Goal: Task Accomplishment & Management: Manage account settings

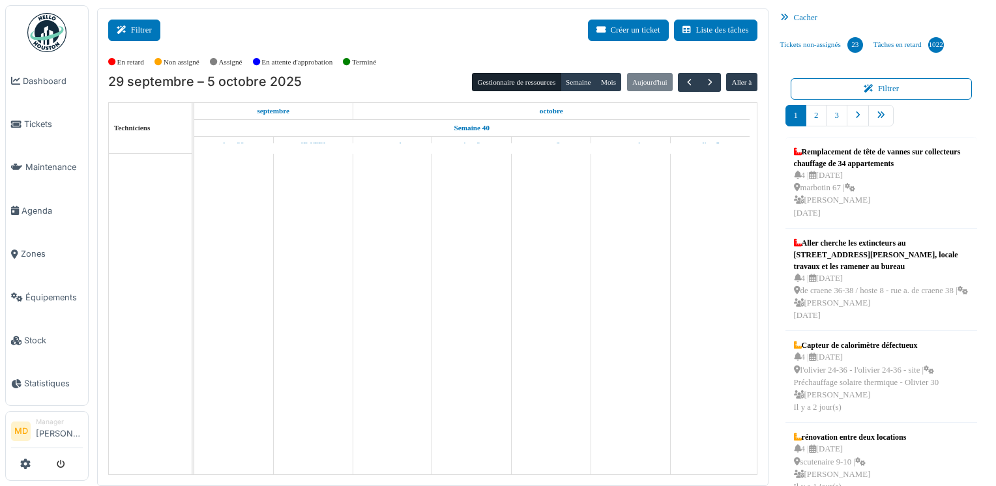
click at [141, 31] on button "Filtrer" at bounding box center [134, 31] width 52 height 22
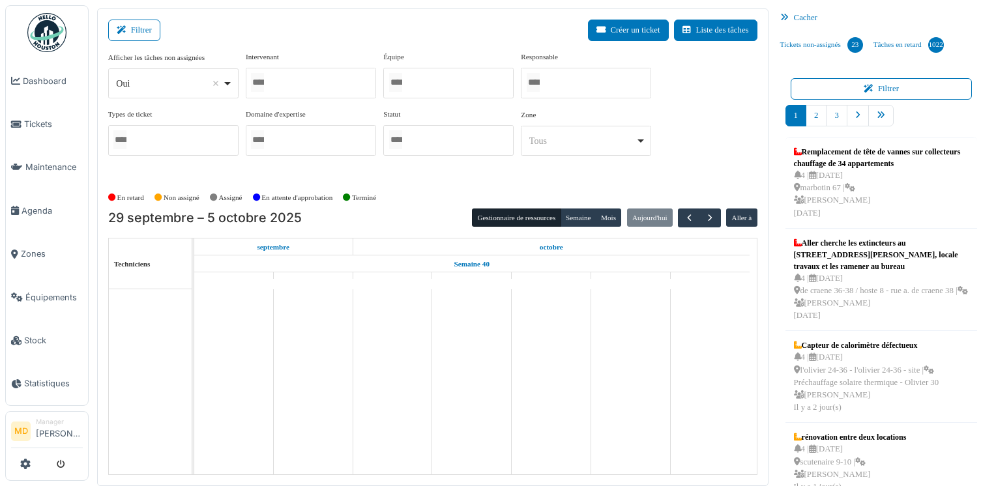
click at [279, 78] on div at bounding box center [311, 83] width 130 height 31
click at [391, 35] on div "Filtrer Créer un ticket Liste des tâches" at bounding box center [432, 36] width 649 height 32
click at [580, 220] on button "Semaine" at bounding box center [579, 218] width 36 height 18
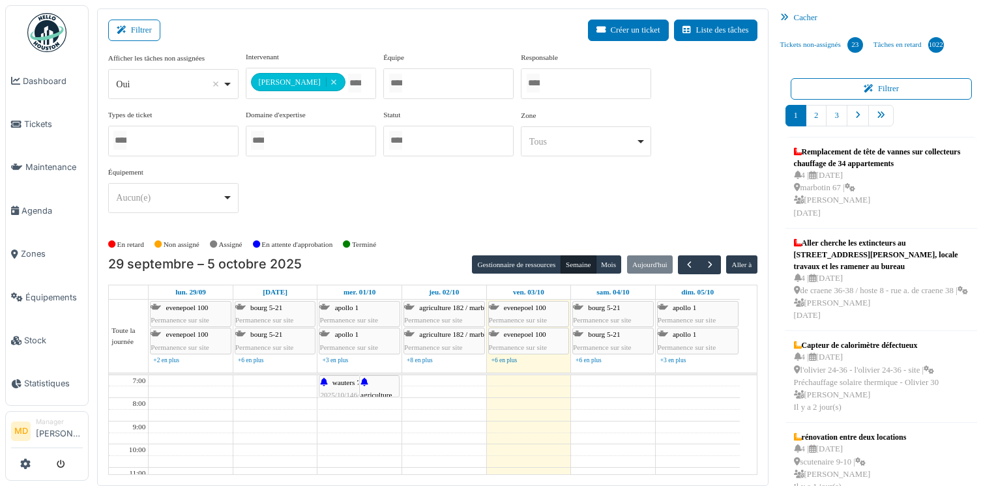
click at [688, 121] on div "**********" at bounding box center [432, 138] width 649 height 172
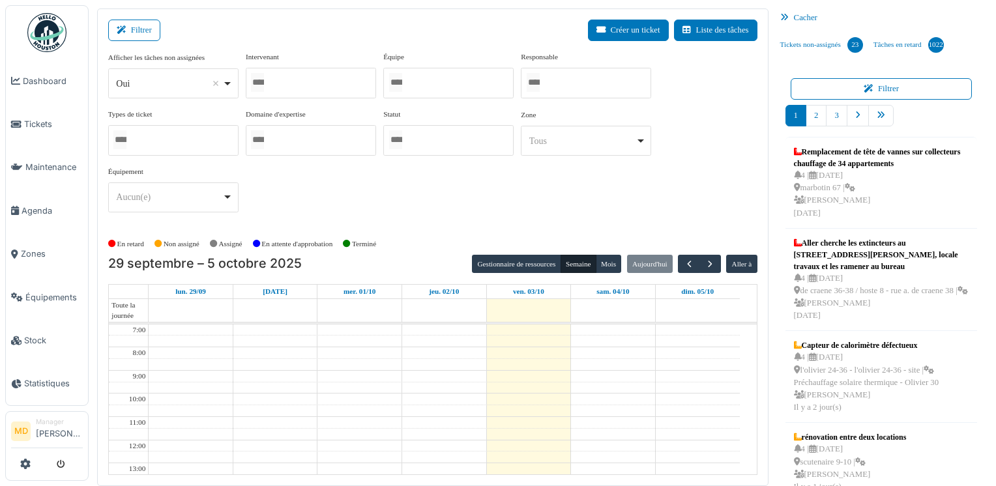
click at [342, 82] on div at bounding box center [311, 83] width 130 height 31
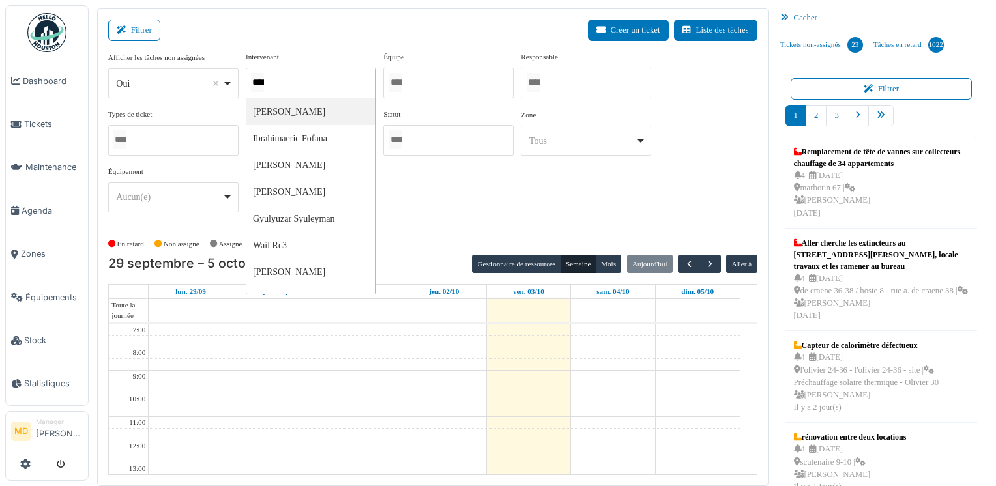
type input "*****"
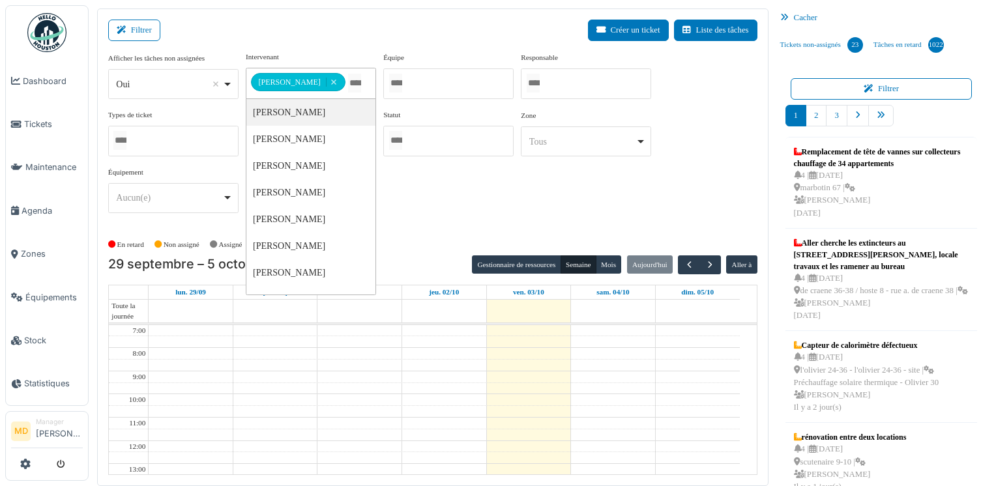
click at [681, 196] on div "**********" at bounding box center [432, 138] width 649 height 172
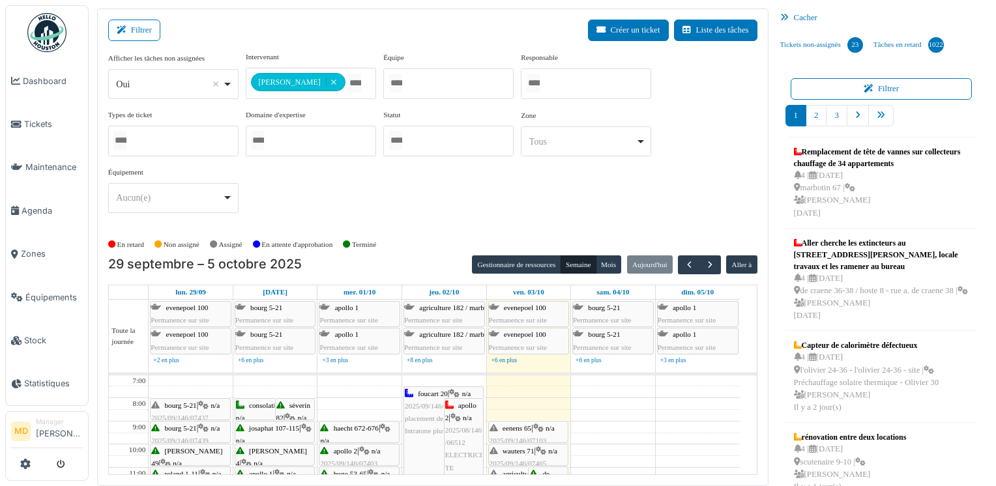
click at [780, 16] on icon at bounding box center [787, 18] width 14 height 8
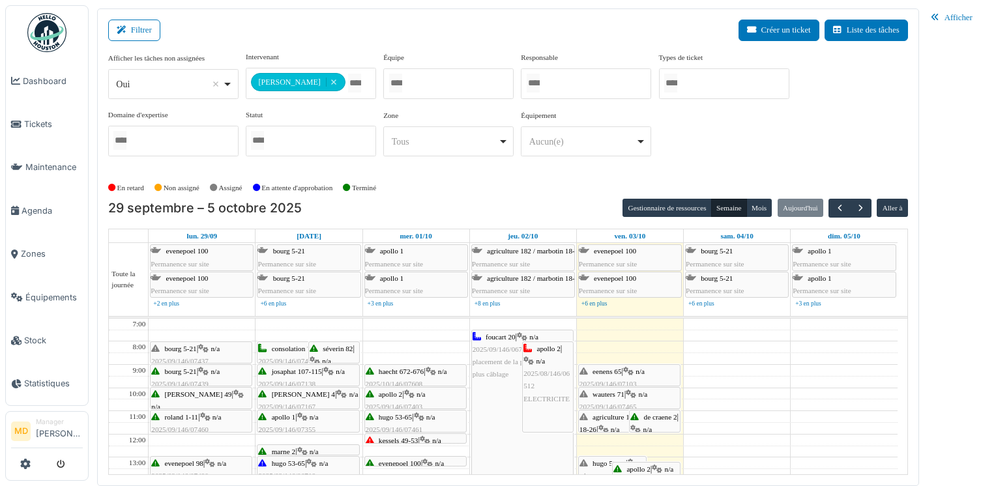
click at [934, 20] on icon at bounding box center [938, 18] width 14 height 8
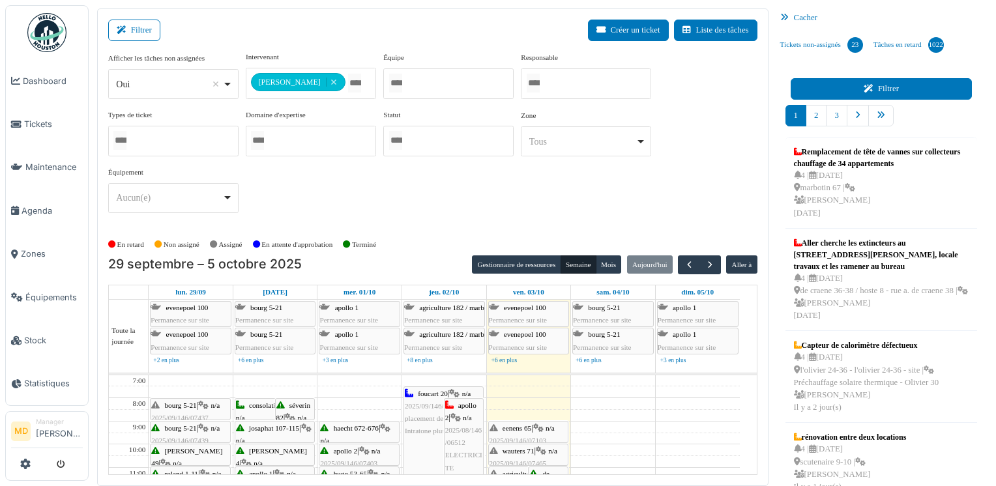
click at [881, 86] on button "Filtrer" at bounding box center [882, 89] width 182 height 22
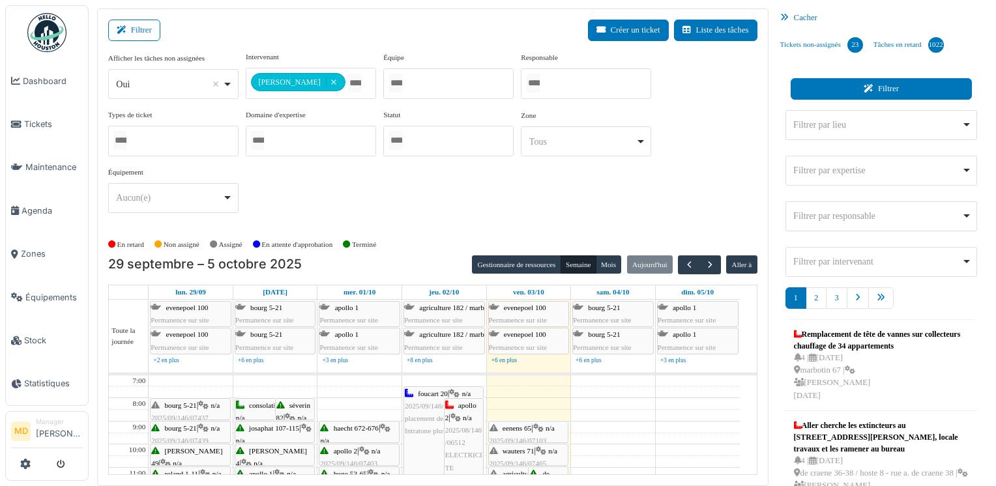
click at [881, 86] on button "Filtrer" at bounding box center [882, 89] width 182 height 22
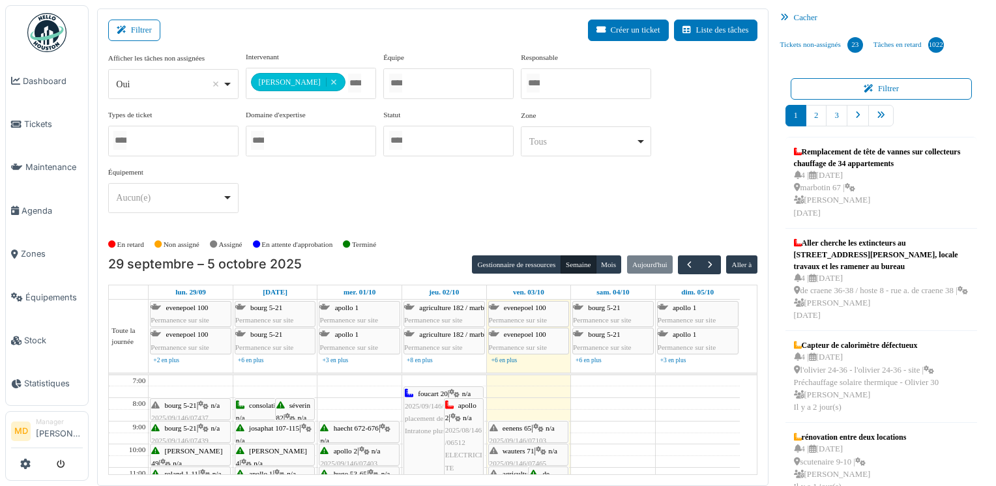
click at [782, 14] on icon at bounding box center [787, 18] width 14 height 8
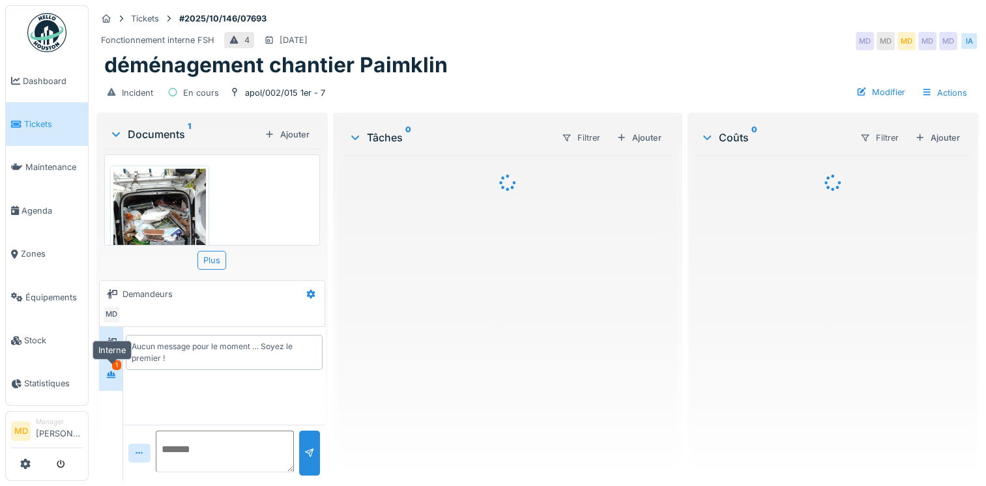
click at [114, 374] on icon at bounding box center [111, 374] width 9 height 7
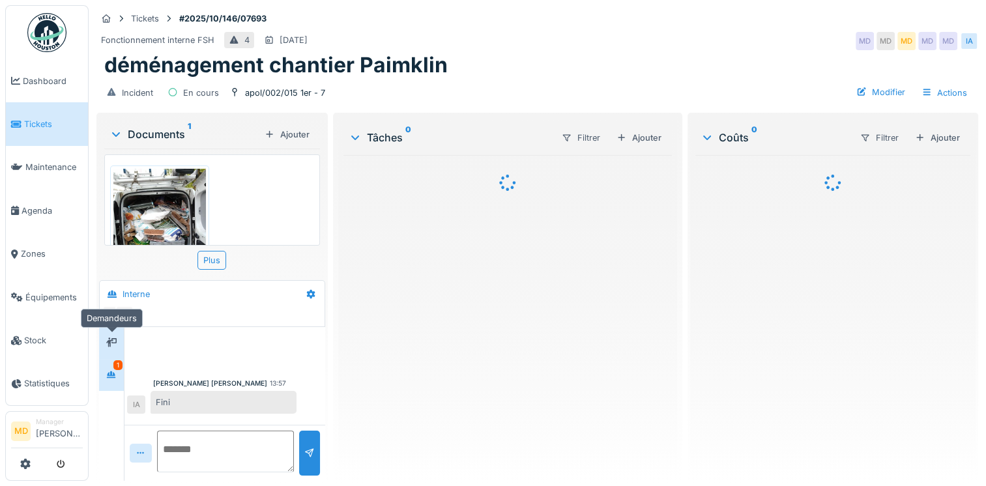
click at [119, 344] on div at bounding box center [112, 343] width 20 height 16
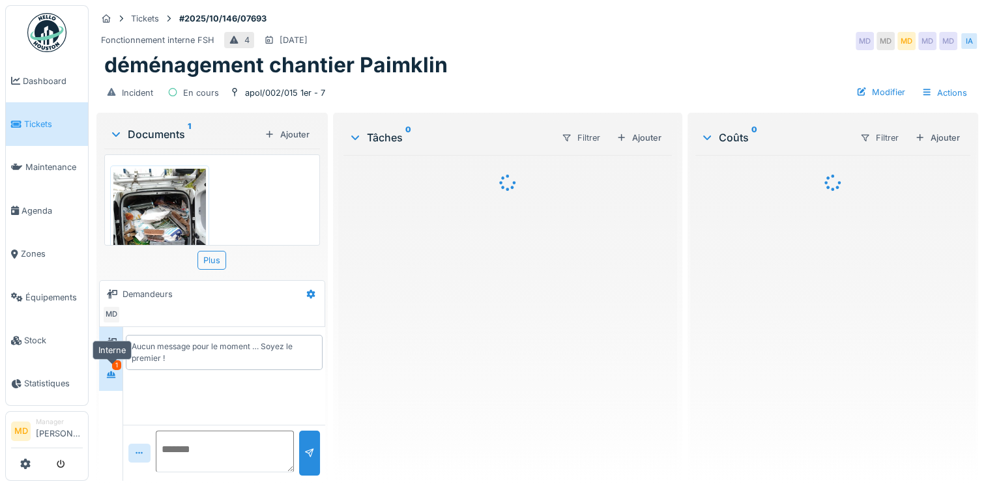
click at [113, 374] on icon at bounding box center [111, 374] width 9 height 7
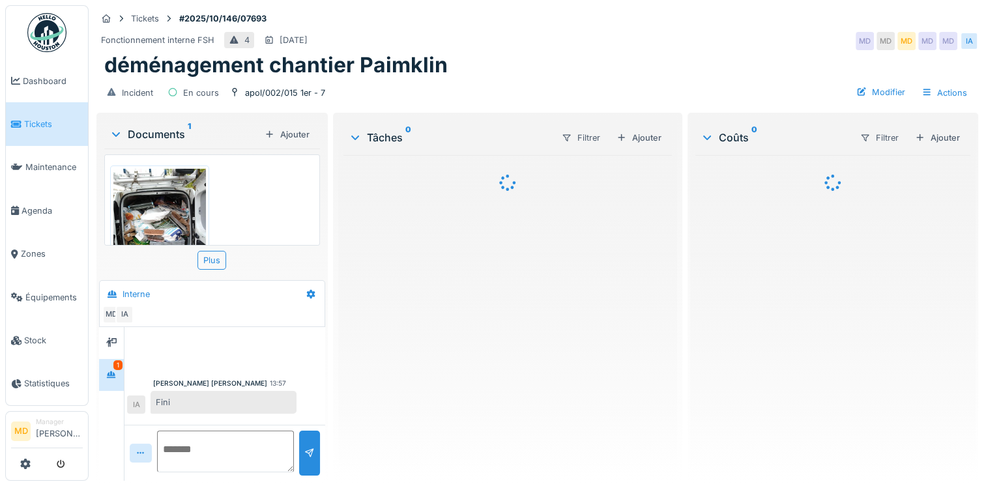
scroll to position [10, 0]
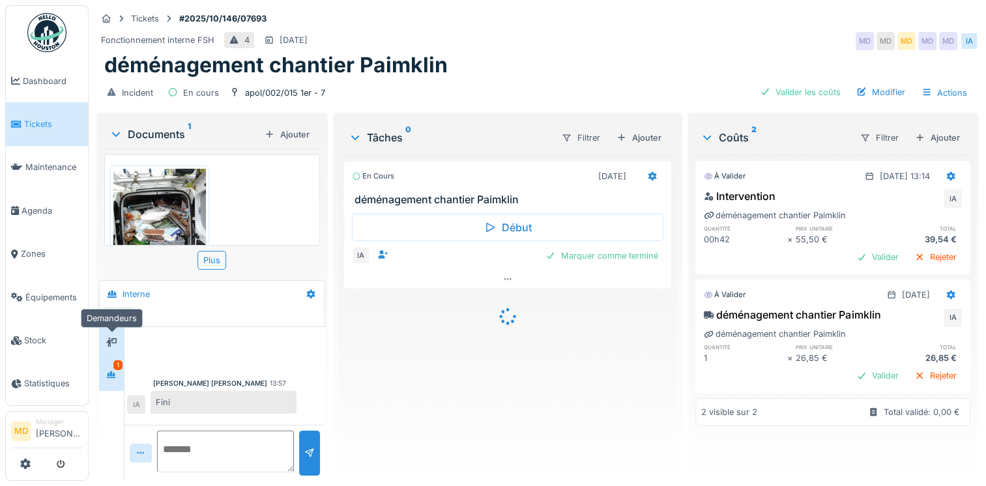
click at [114, 338] on div at bounding box center [111, 343] width 10 height 12
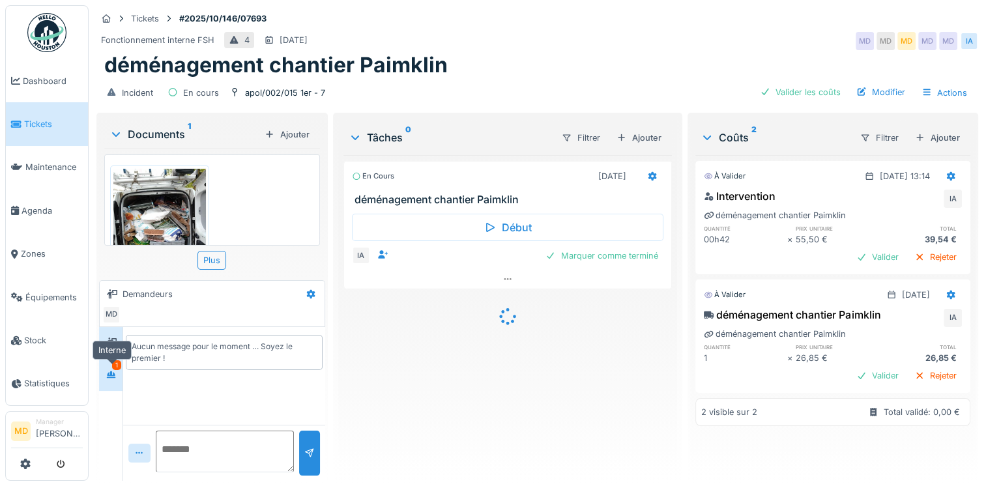
click at [121, 367] on div at bounding box center [112, 375] width 20 height 16
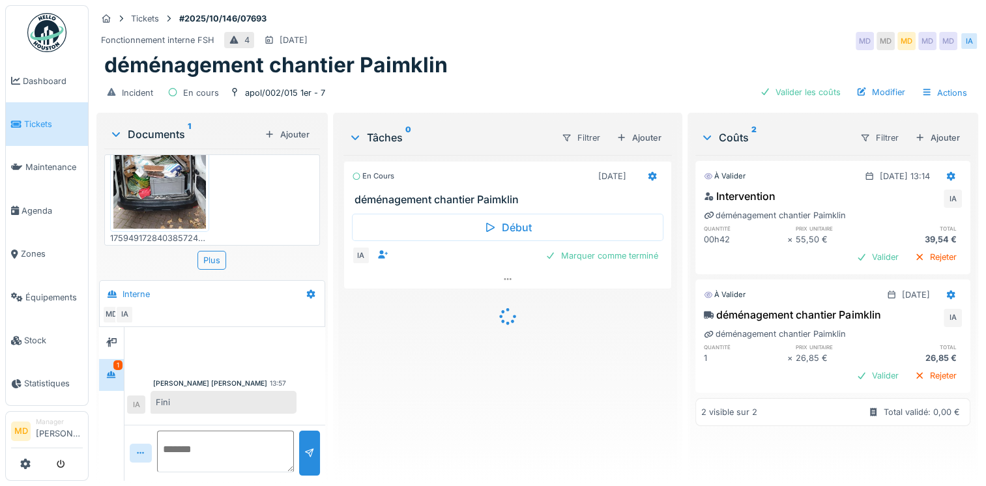
scroll to position [0, 0]
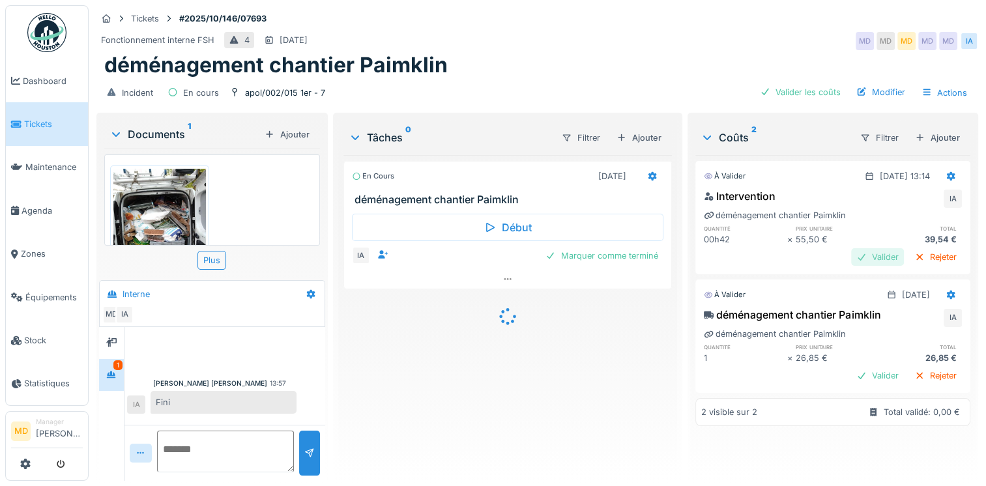
click at [865, 248] on div "Valider" at bounding box center [877, 257] width 53 height 18
click at [855, 367] on div "Valider" at bounding box center [877, 376] width 53 height 18
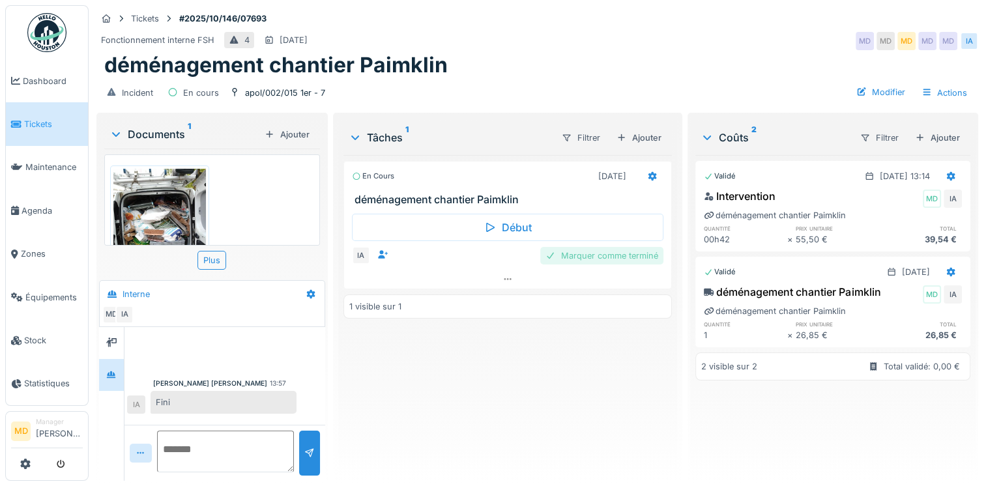
click at [577, 252] on div "Marquer comme terminé" at bounding box center [601, 256] width 123 height 18
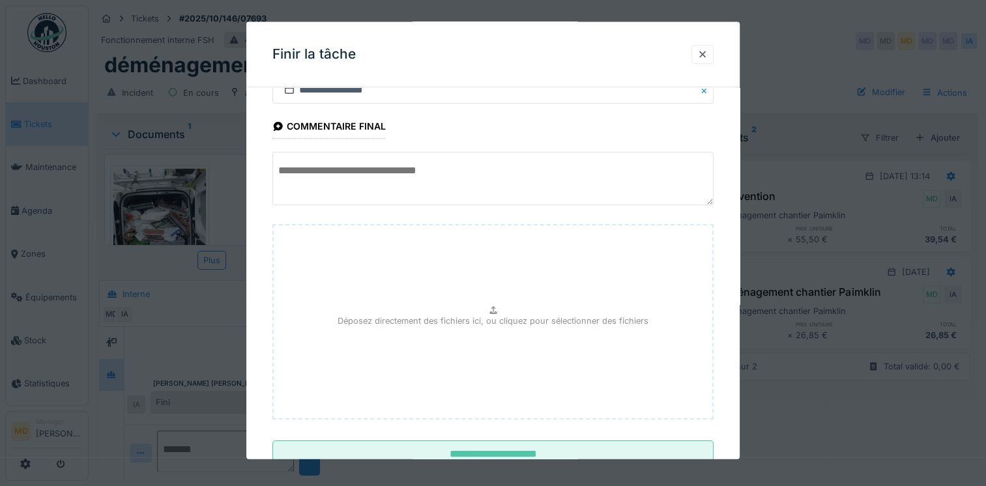
scroll to position [92, 0]
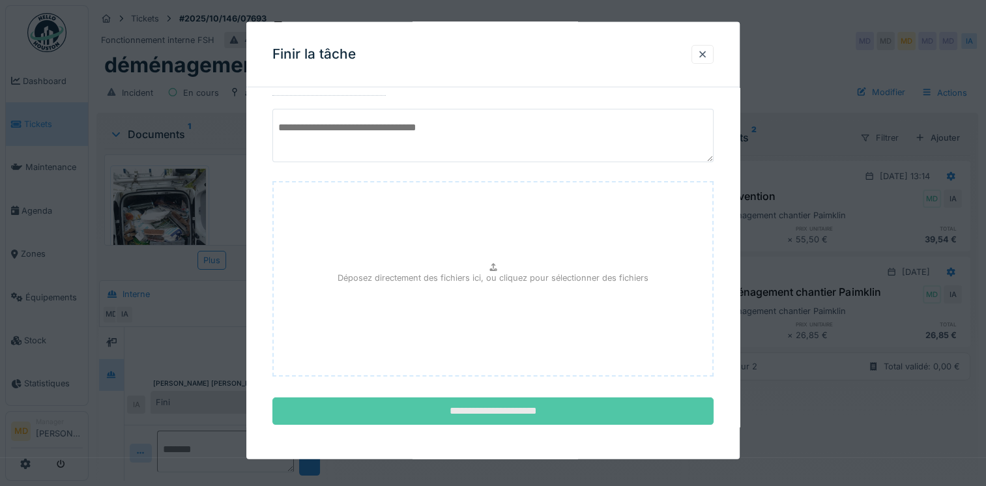
click at [525, 412] on input "**********" at bounding box center [492, 411] width 441 height 27
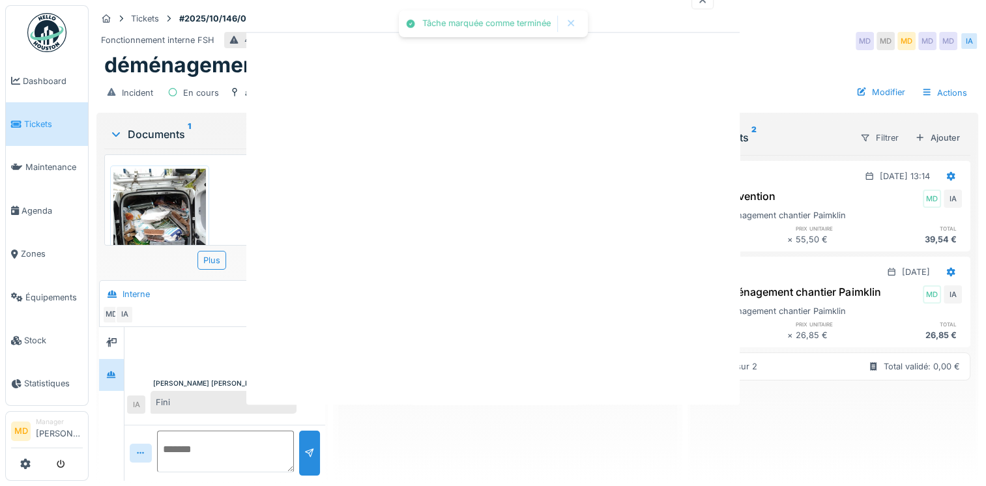
scroll to position [0, 0]
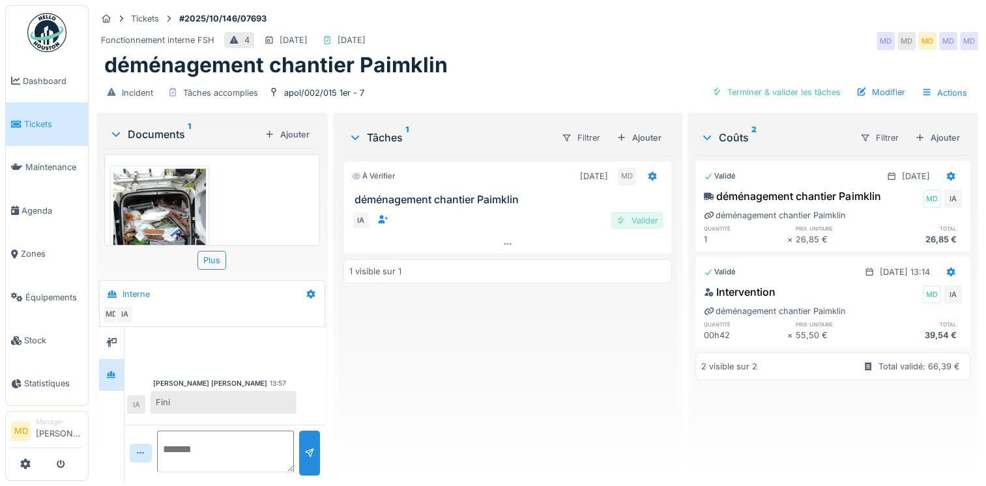
click at [632, 220] on div "Valider" at bounding box center [637, 221] width 53 height 18
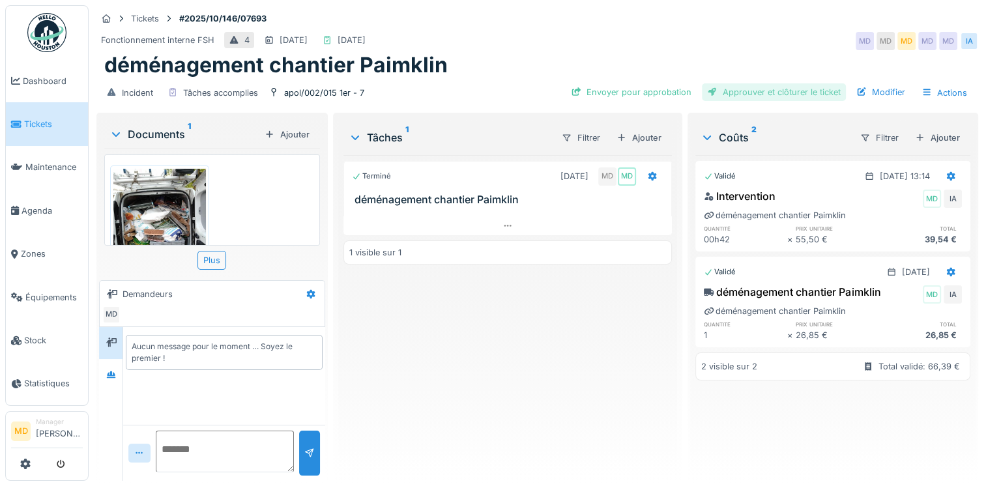
click at [786, 89] on div "Approuver et clôturer le ticket" at bounding box center [774, 92] width 144 height 18
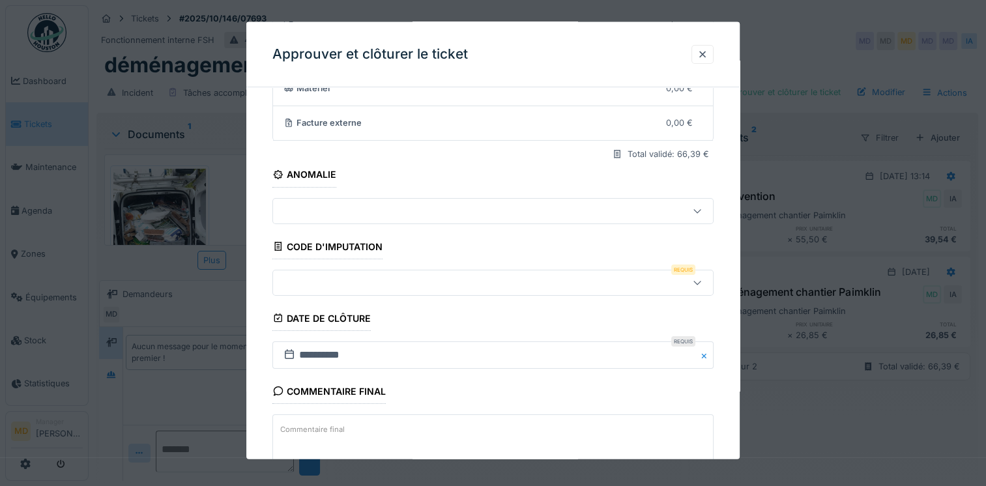
scroll to position [211, 0]
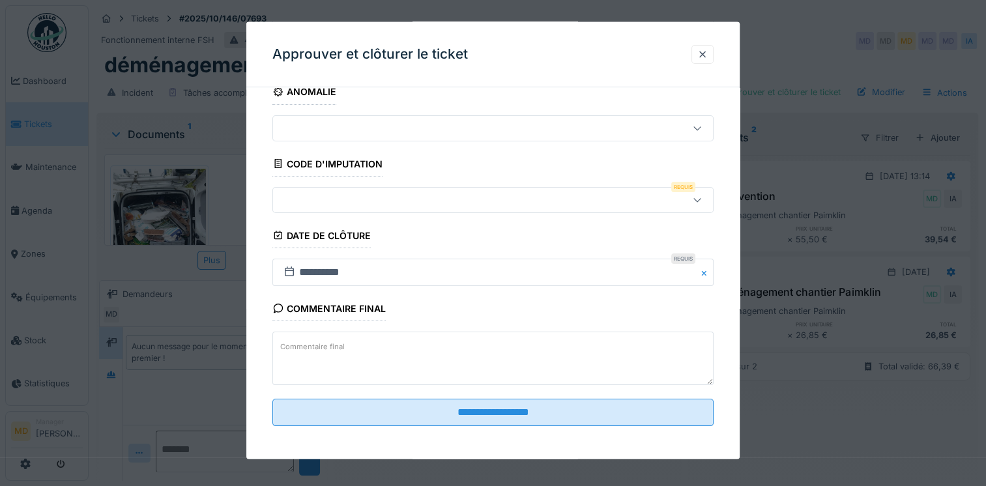
click at [323, 201] on div at bounding box center [466, 199] width 376 height 14
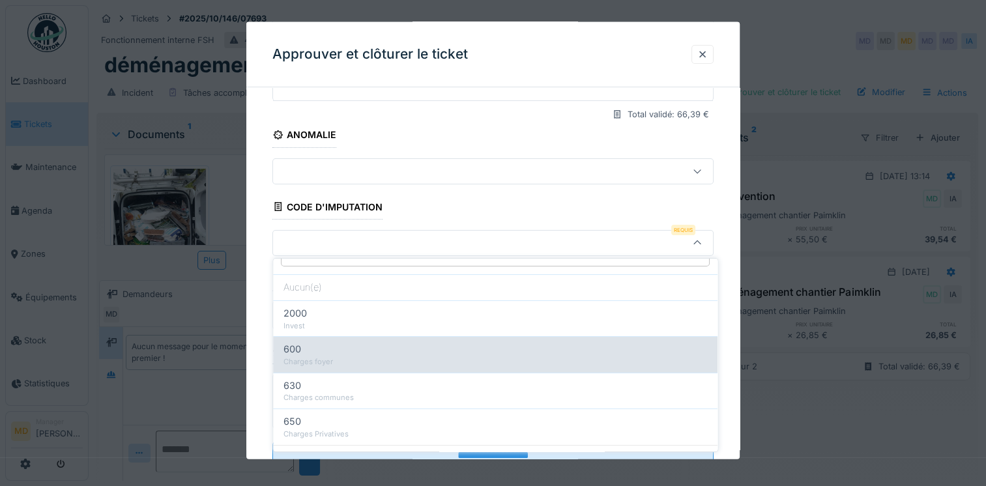
scroll to position [42, 0]
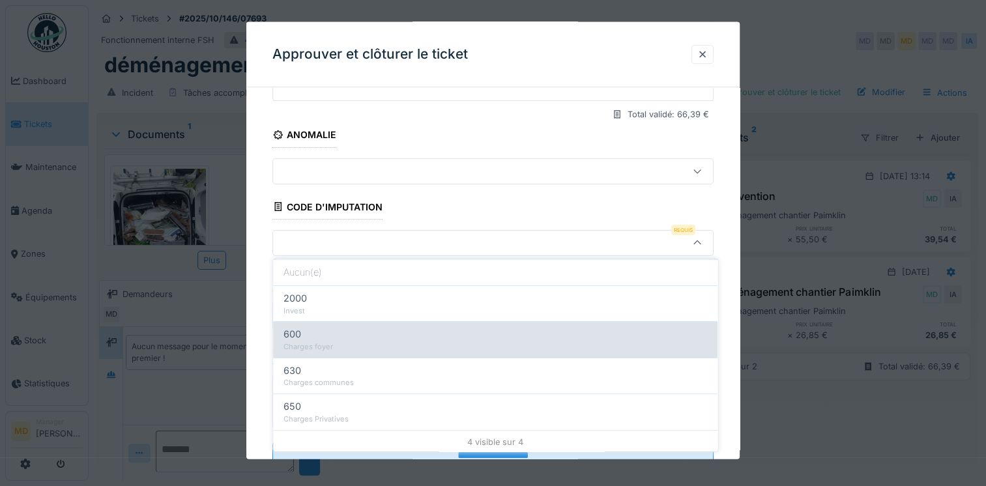
click at [343, 340] on div "600" at bounding box center [496, 334] width 424 height 14
type input "***"
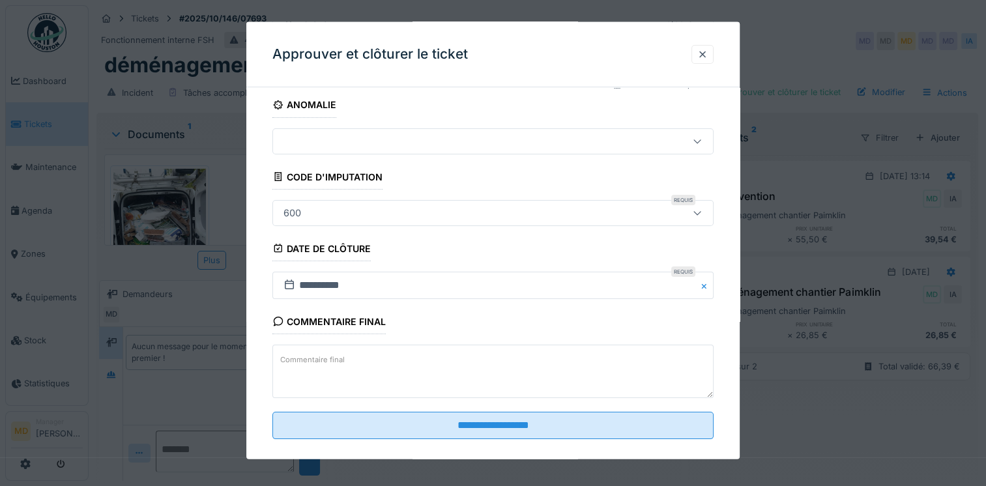
scroll to position [211, 0]
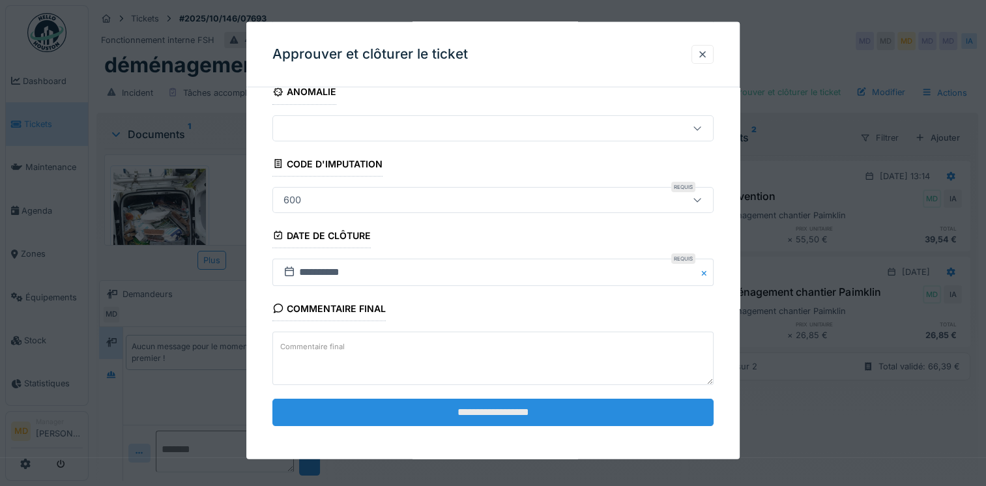
click at [472, 417] on input "**********" at bounding box center [492, 412] width 441 height 27
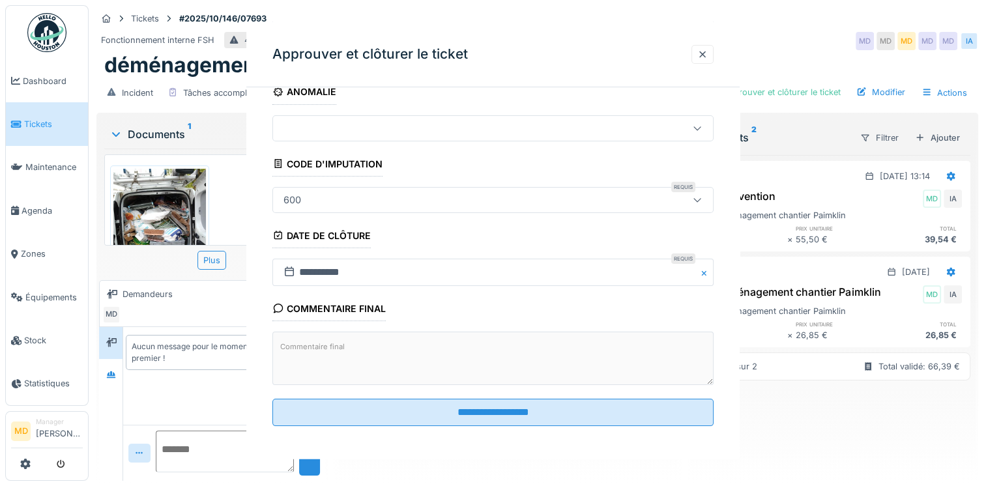
scroll to position [0, 0]
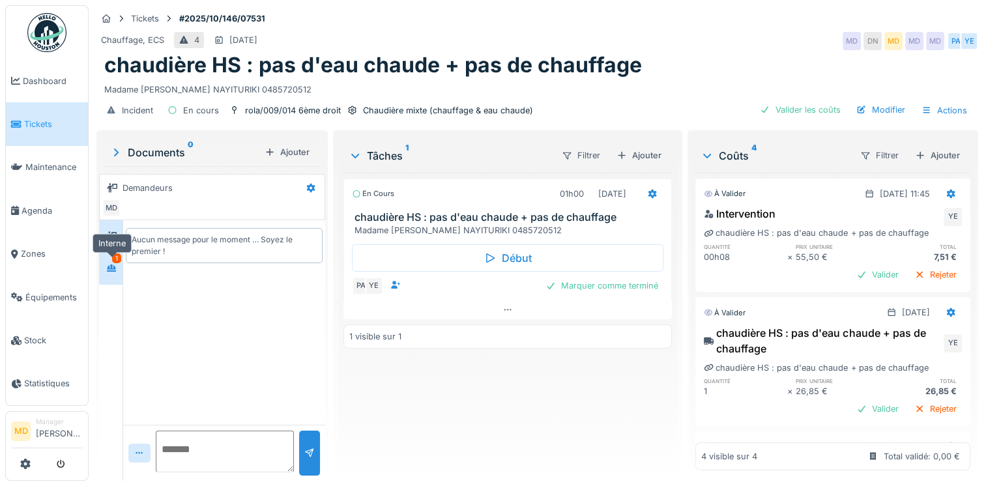
click at [110, 269] on icon at bounding box center [111, 268] width 10 height 8
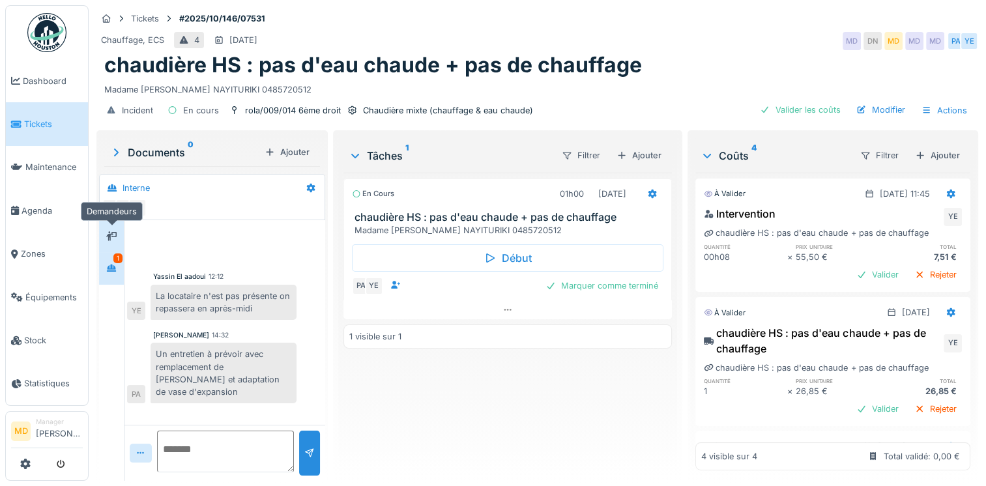
click at [120, 228] on div at bounding box center [112, 236] width 20 height 16
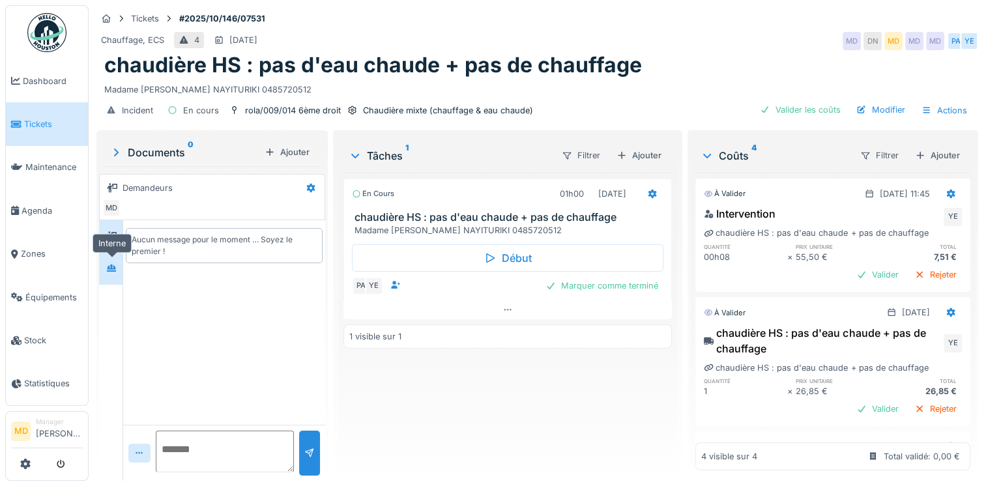
click at [120, 260] on div at bounding box center [112, 268] width 20 height 16
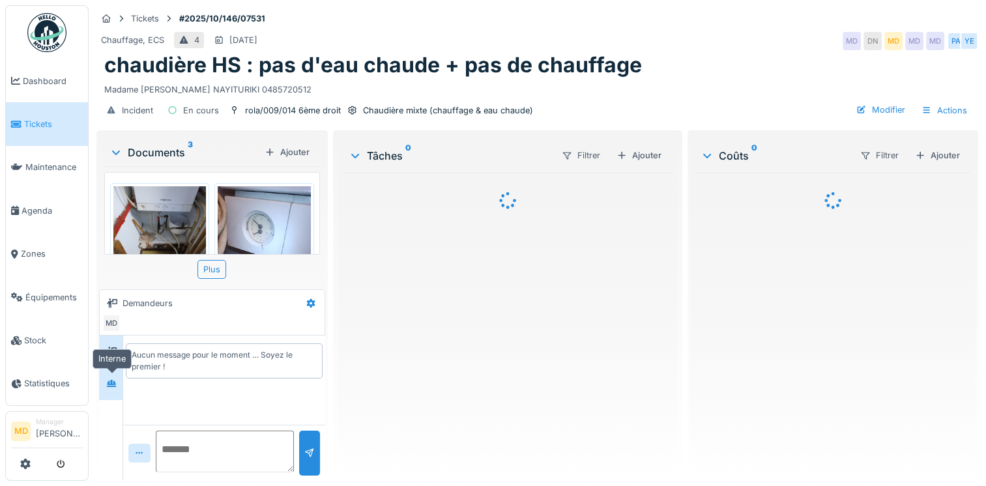
click at [111, 385] on icon at bounding box center [111, 383] width 10 height 8
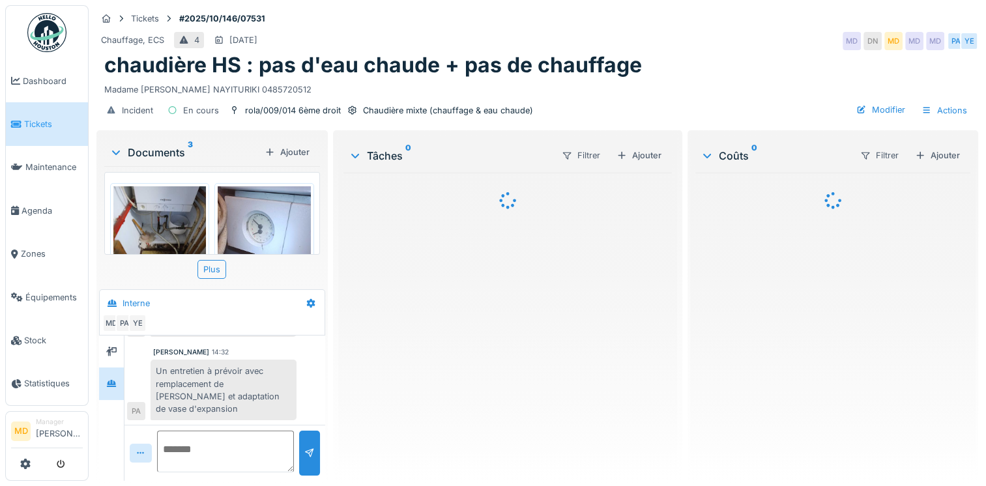
click at [239, 231] on img at bounding box center [264, 248] width 93 height 124
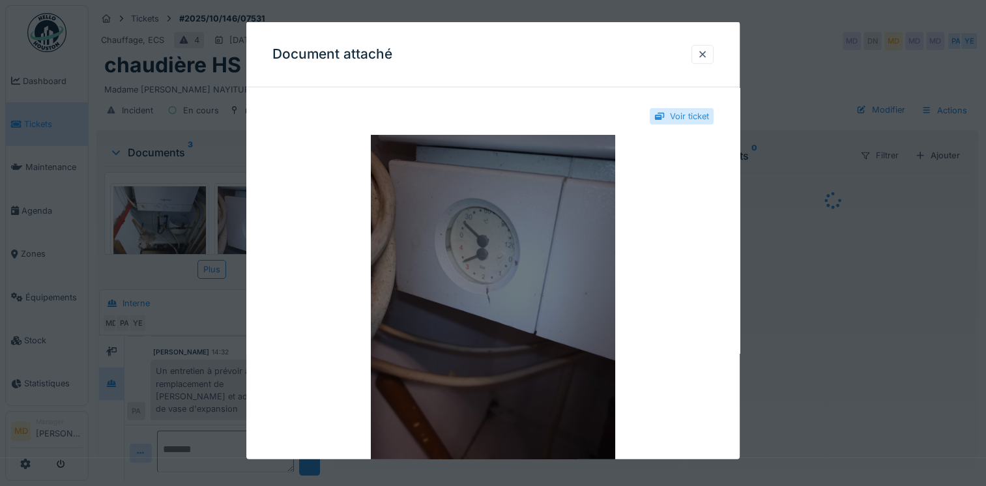
click at [472, 250] on img at bounding box center [492, 298] width 441 height 326
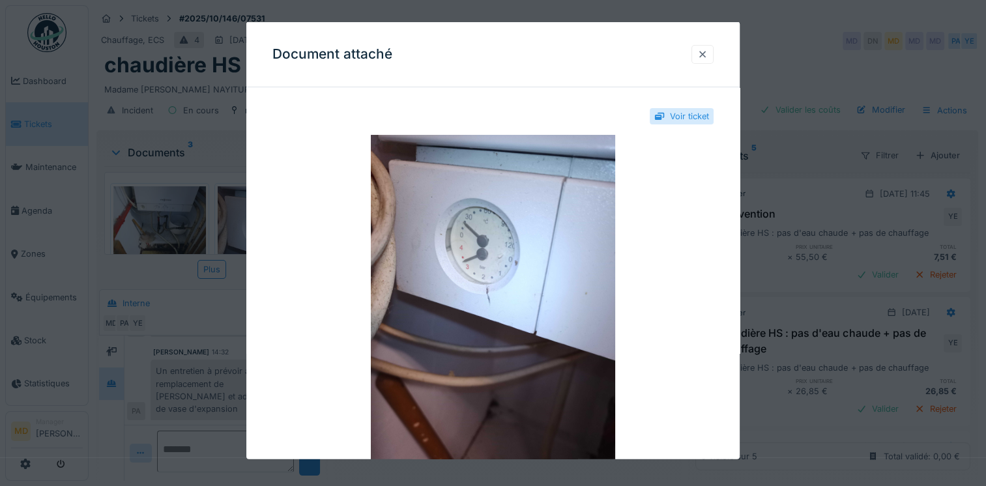
click at [713, 59] on div at bounding box center [703, 53] width 22 height 19
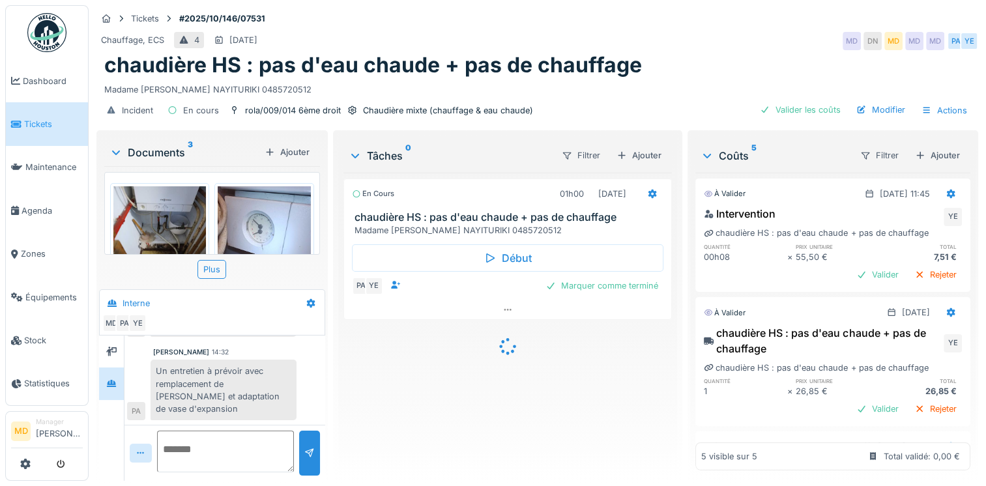
click at [149, 217] on img at bounding box center [159, 221] width 93 height 70
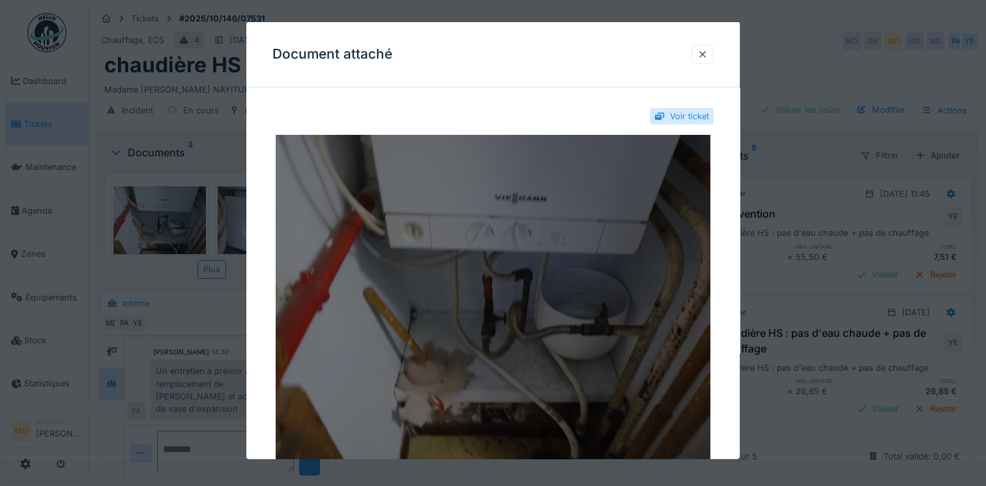
click at [437, 231] on img at bounding box center [492, 298] width 441 height 326
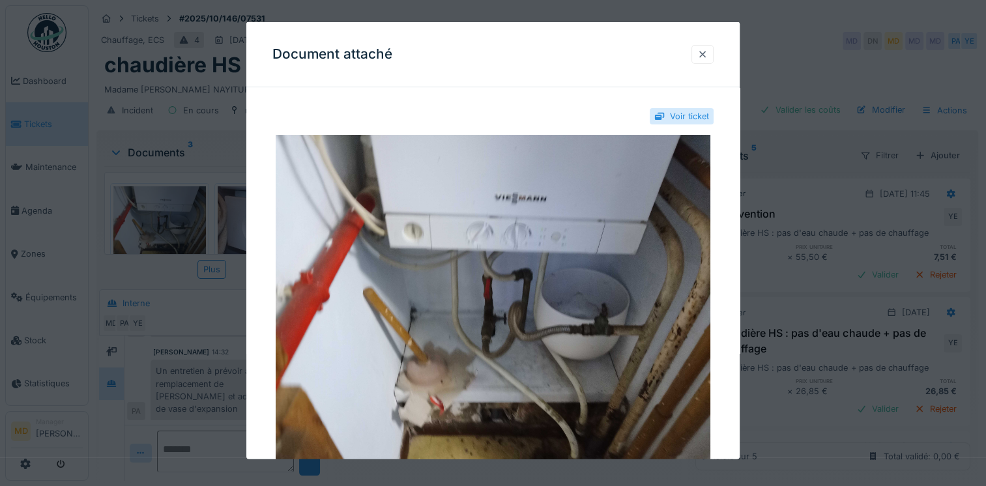
click at [705, 57] on div at bounding box center [703, 54] width 10 height 12
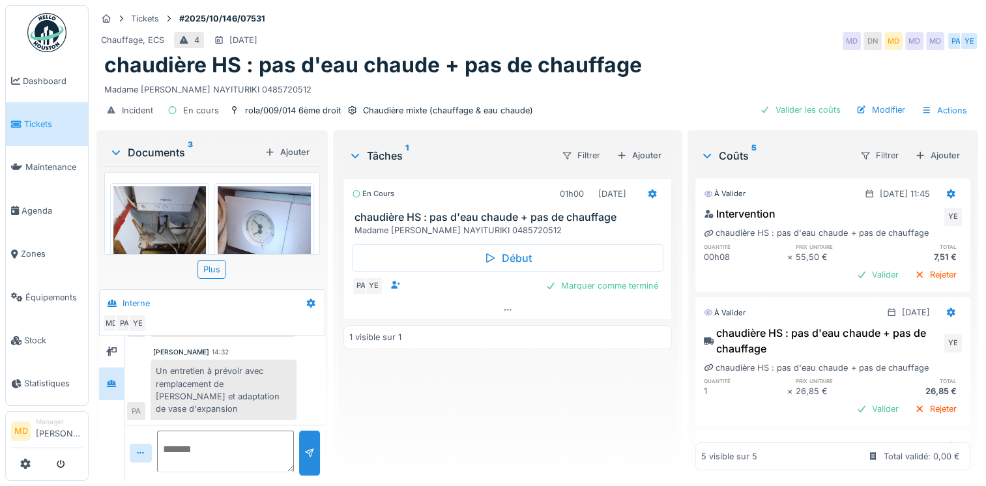
click at [484, 389] on div "En cours 01h00 [DATE] chaudière HS : pas d'eau chaude + pas de chauffage Madame…" at bounding box center [508, 322] width 329 height 298
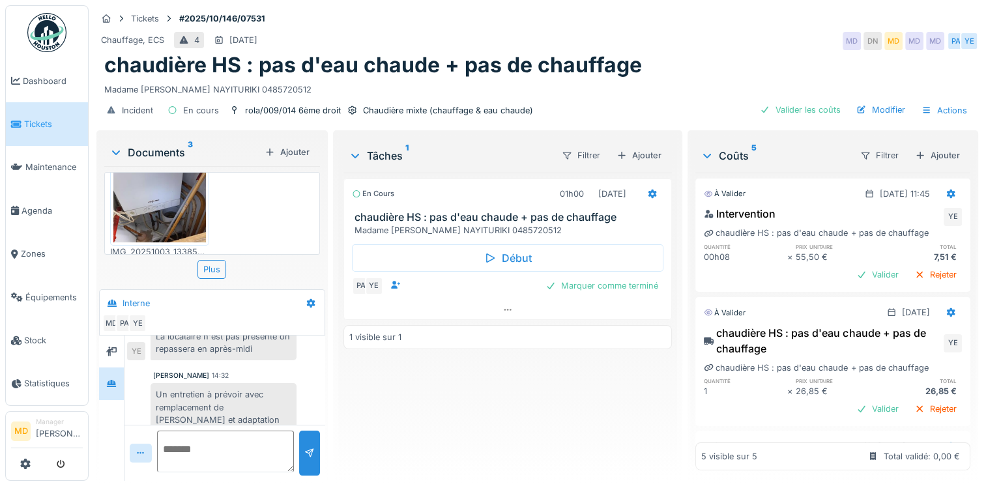
scroll to position [98, 0]
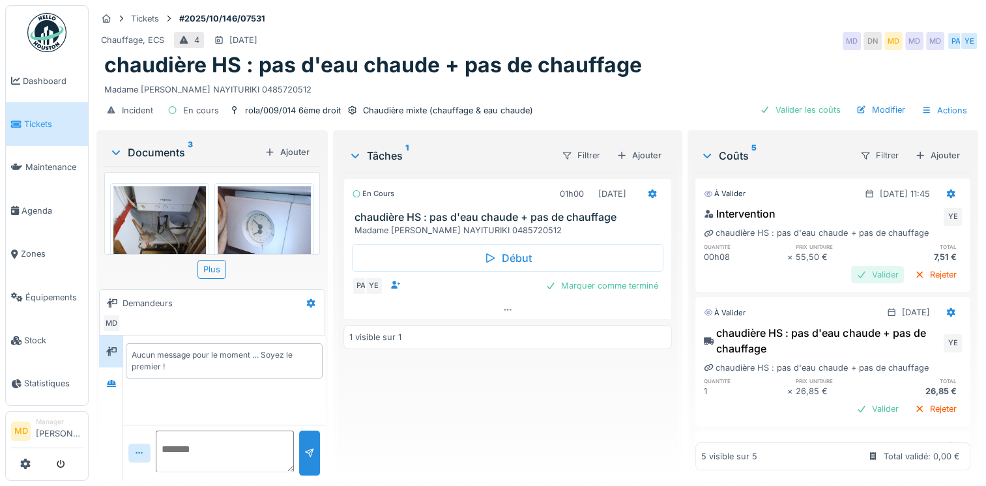
click at [853, 278] on div "Valider" at bounding box center [877, 275] width 53 height 18
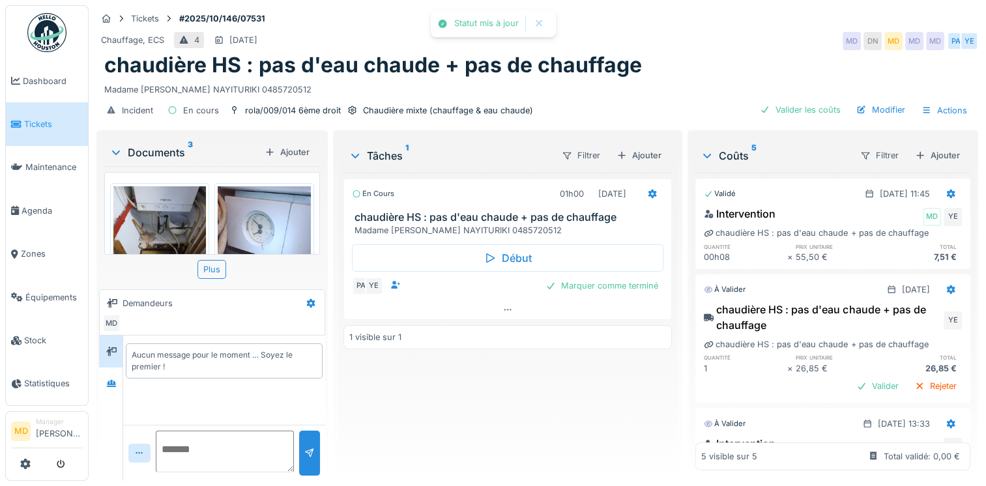
scroll to position [130, 0]
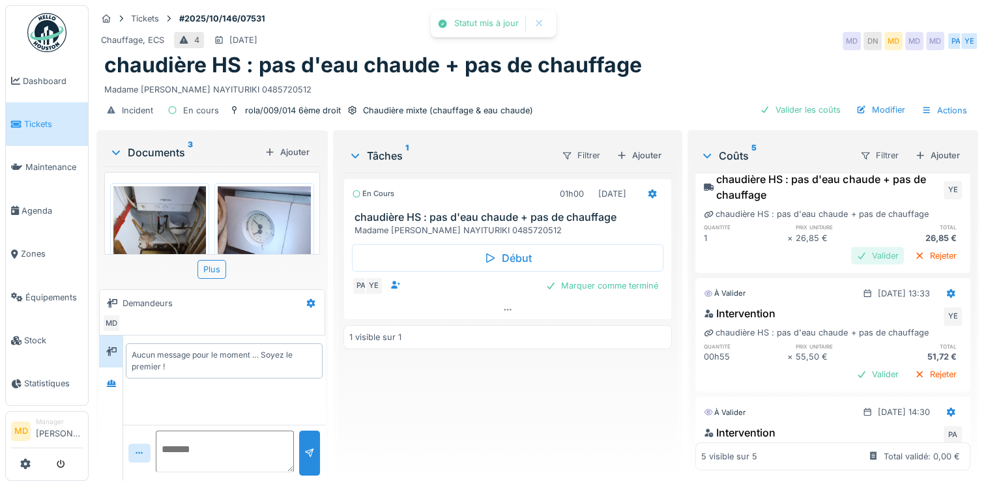
click at [853, 255] on div "Valider" at bounding box center [877, 256] width 53 height 18
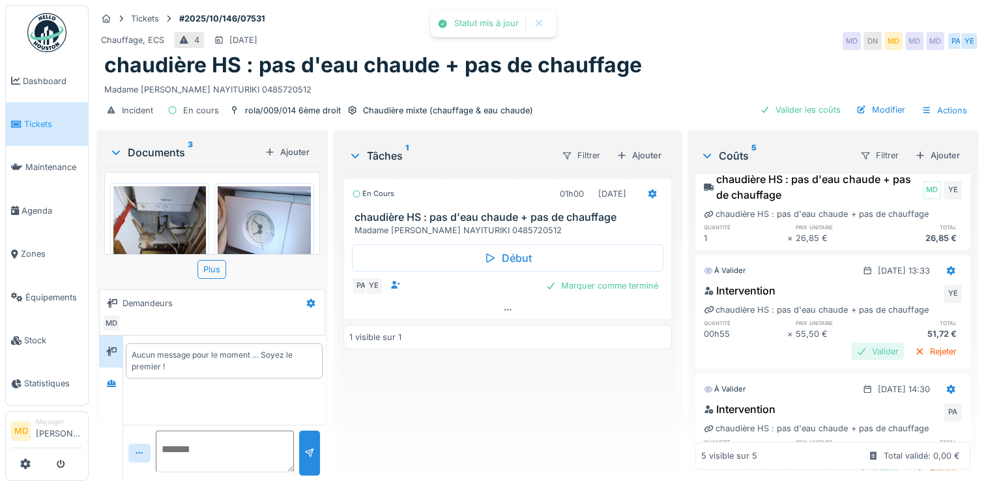
click at [851, 346] on div "Valider" at bounding box center [877, 352] width 53 height 18
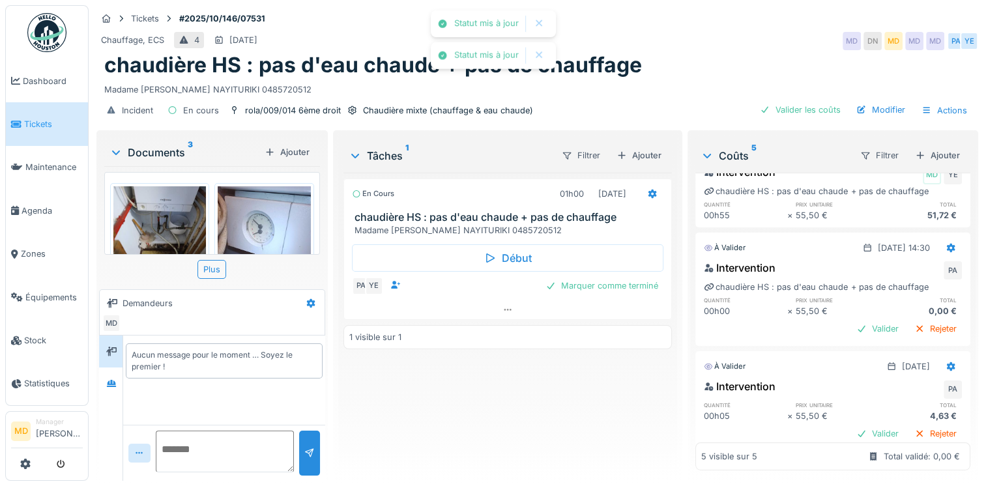
scroll to position [261, 0]
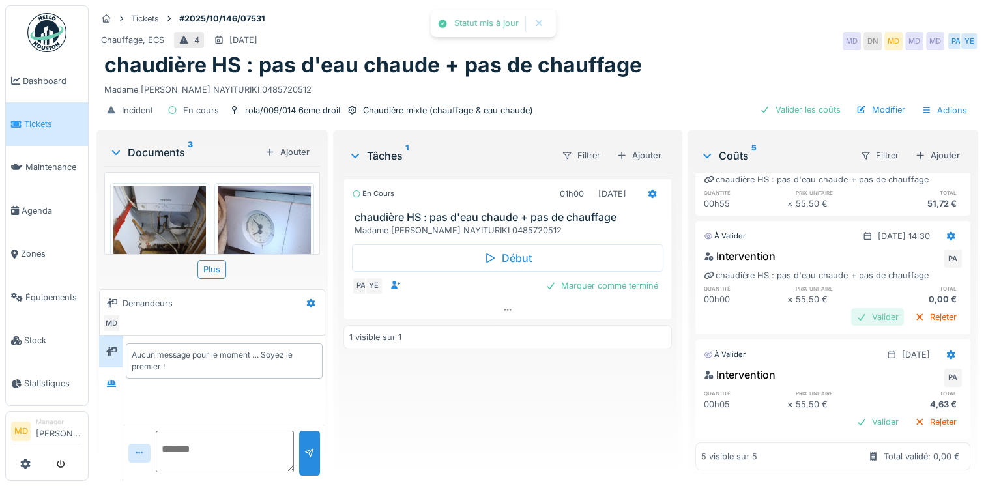
click at [851, 317] on div "Valider" at bounding box center [877, 317] width 53 height 18
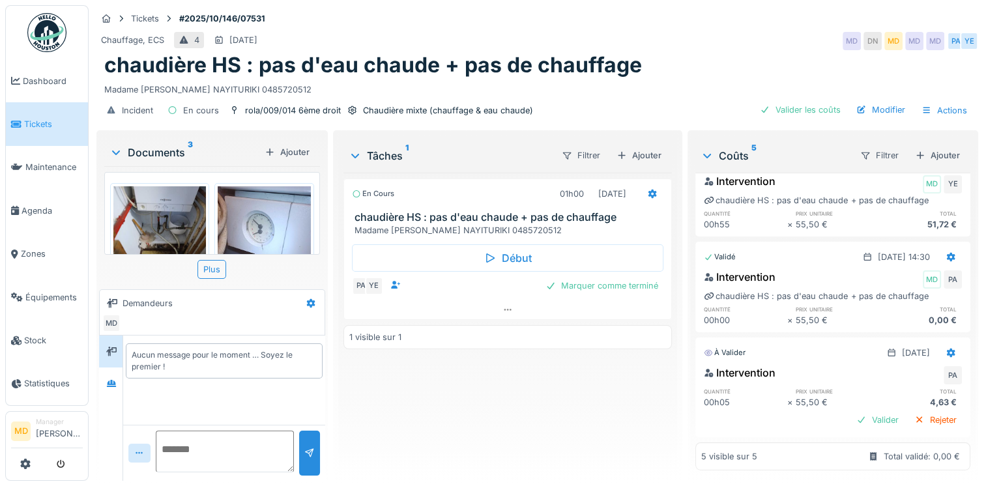
scroll to position [10, 0]
click at [861, 401] on div "Intervention PA quantité prix unitaire total 00h05 × 55,50 € 4,63 € Valider Rej…" at bounding box center [833, 398] width 275 height 72
click at [857, 411] on div "Valider" at bounding box center [877, 420] width 53 height 18
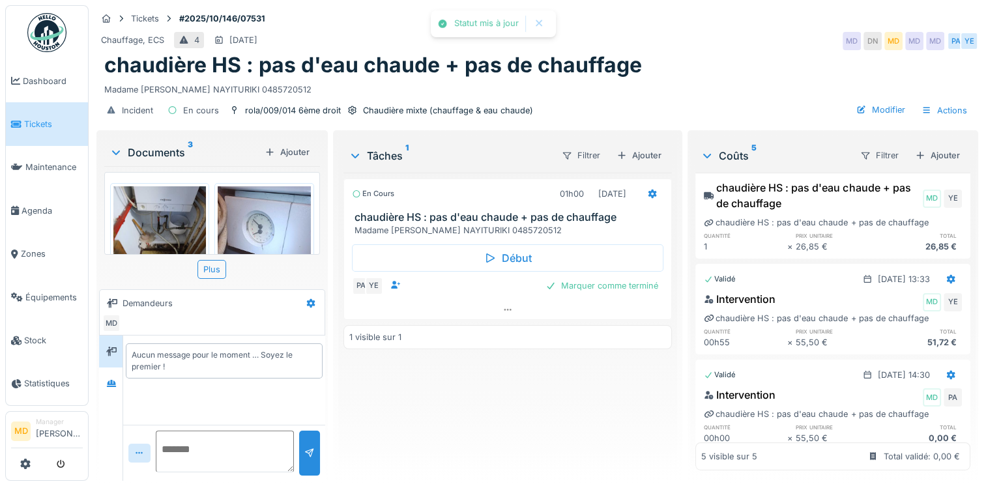
scroll to position [0, 0]
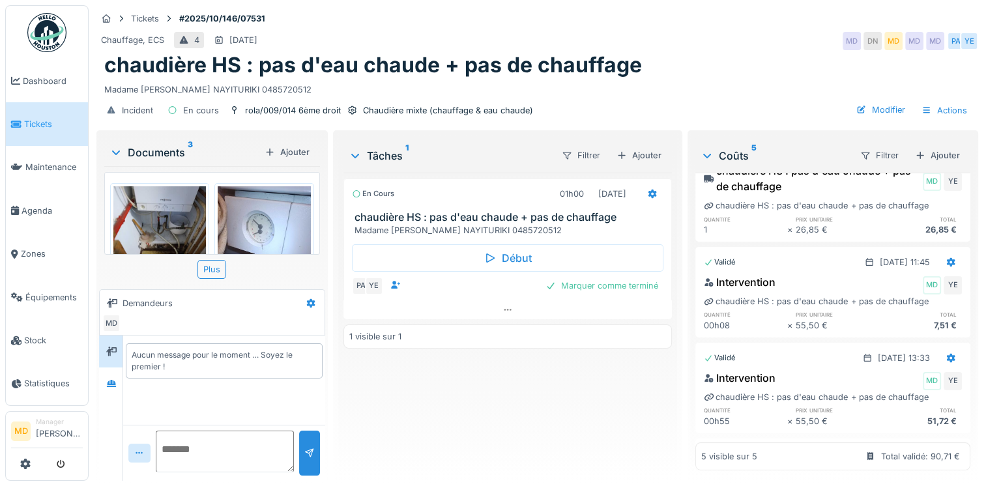
scroll to position [65, 0]
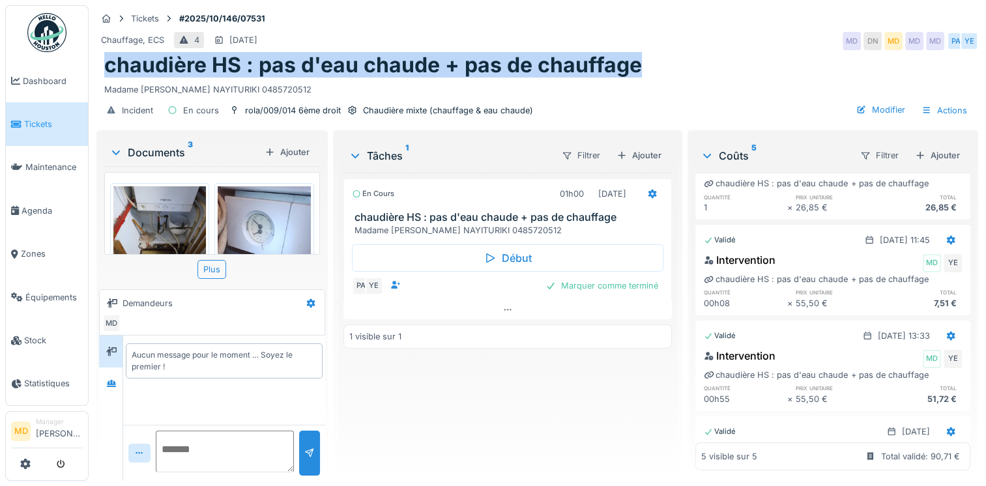
drag, startPoint x: 589, startPoint y: 66, endPoint x: 89, endPoint y: 51, distance: 500.9
click at [89, 51] on div "Tickets #2025/10/146/07531 Chauffage, ECS 4 [DATE] MD DN MD MD MD PA YE chaudiè…" at bounding box center [538, 243] width 898 height 486
click at [666, 53] on div "chaudière HS : pas d'eau chaude + pas de chauffage" at bounding box center [537, 65] width 866 height 25
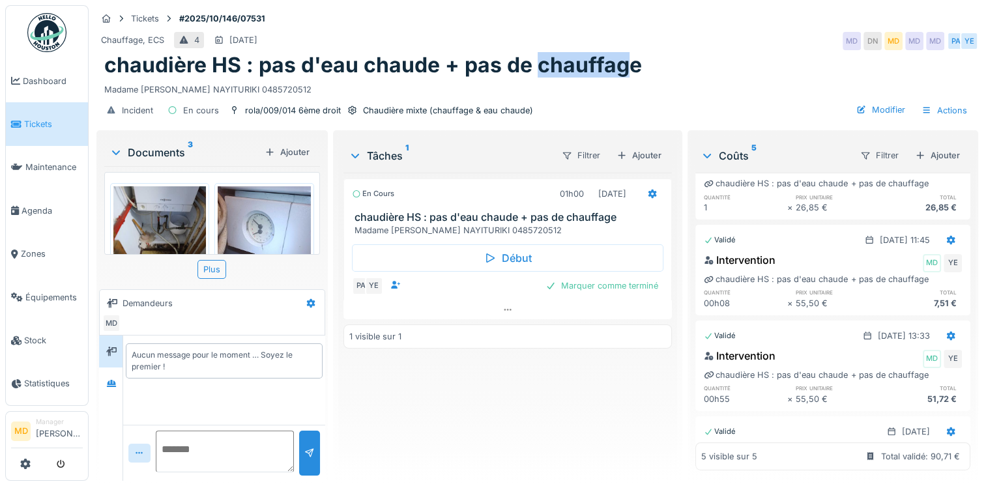
drag, startPoint x: 631, startPoint y: 70, endPoint x: 535, endPoint y: 66, distance: 96.6
click at [535, 66] on h1 "chaudière HS : pas d'eau chaude + pas de chauffage" at bounding box center [373, 65] width 538 height 25
click at [637, 63] on h1 "chaudière HS : pas d'eau chaude + pas de chauffage" at bounding box center [373, 65] width 538 height 25
click at [644, 48] on div "Chauffage, ECS 4 [DATE] MD DN MD MD MD PA YE" at bounding box center [537, 40] width 882 height 23
click at [596, 78] on div "Madame [PERSON_NAME] NAYITURIKI 0485720512" at bounding box center [537, 87] width 866 height 18
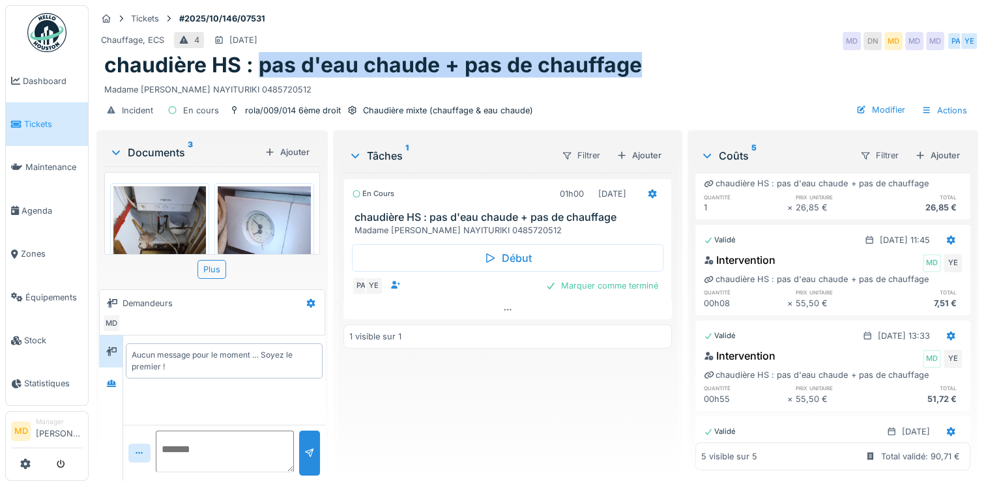
drag, startPoint x: 262, startPoint y: 63, endPoint x: 718, endPoint y: 66, distance: 455.7
click at [718, 66] on div "chaudière HS : pas d'eau chaude + pas de chauffage" at bounding box center [537, 65] width 866 height 25
click at [519, 61] on h1 "chaudière HS : pas d'eau chaude + pas de chauffage" at bounding box center [373, 65] width 538 height 25
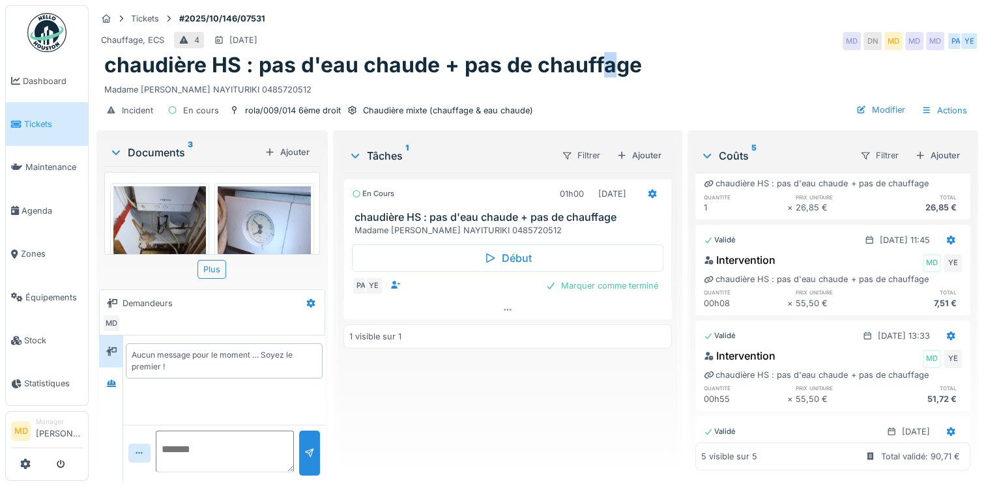
drag, startPoint x: 614, startPoint y: 65, endPoint x: 597, endPoint y: 66, distance: 17.1
click at [597, 66] on h1 "chaudière HS : pas d'eau chaude + pas de chauffage" at bounding box center [373, 65] width 538 height 25
drag, startPoint x: 597, startPoint y: 66, endPoint x: 566, endPoint y: 78, distance: 33.2
click at [566, 78] on div "chaudière HS : pas d'eau chaude + pas de chauffage Madame [PERSON_NAME] 0485720…" at bounding box center [537, 74] width 882 height 43
click at [316, 68] on h1 "chaudière HS : pas d'eau chaude + pas de chauffage" at bounding box center [373, 65] width 538 height 25
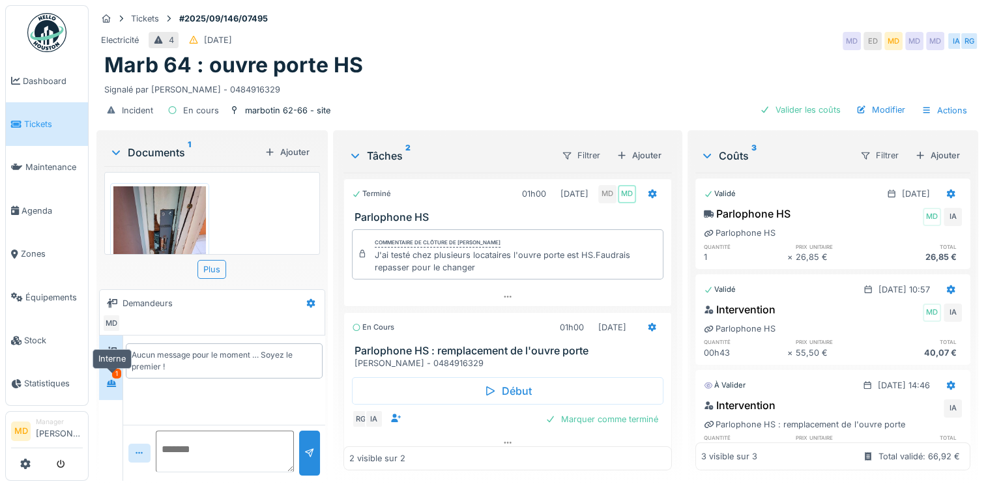
click at [116, 389] on div at bounding box center [111, 383] width 10 height 12
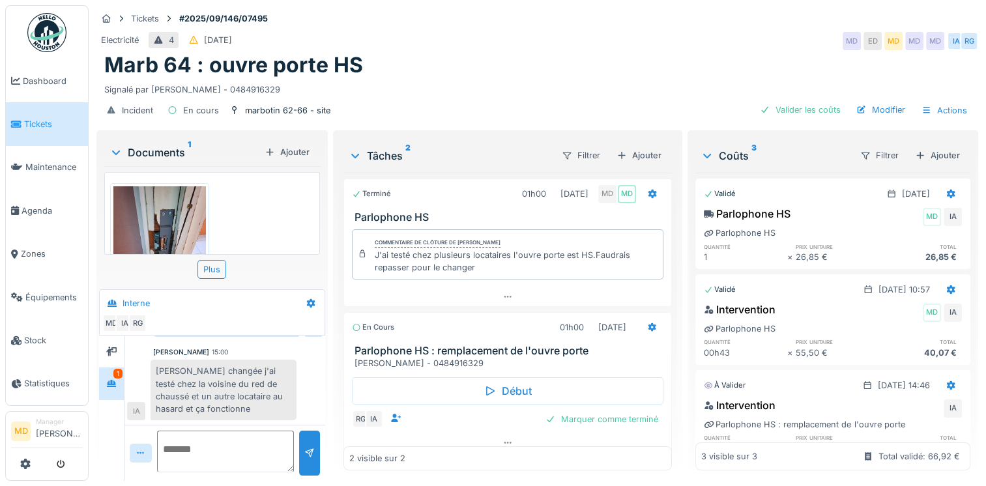
scroll to position [9, 0]
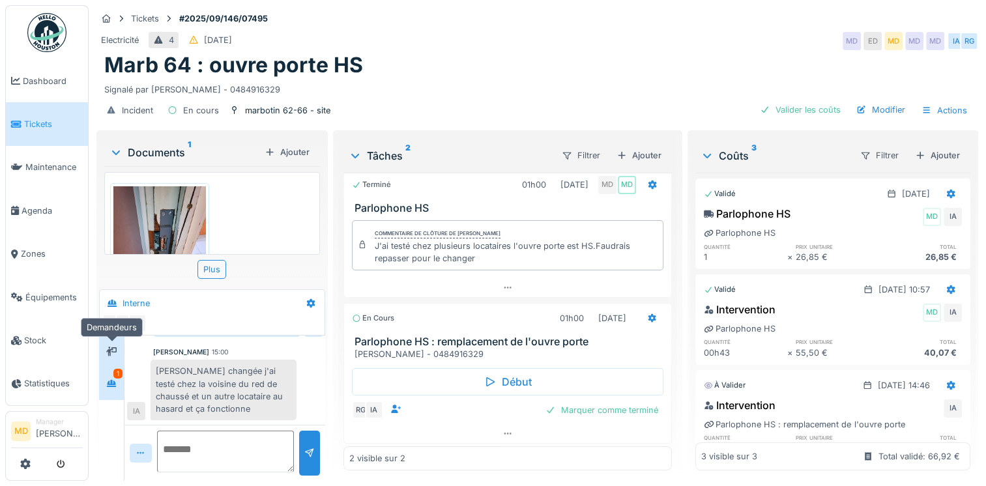
click at [117, 346] on div at bounding box center [111, 352] width 10 height 12
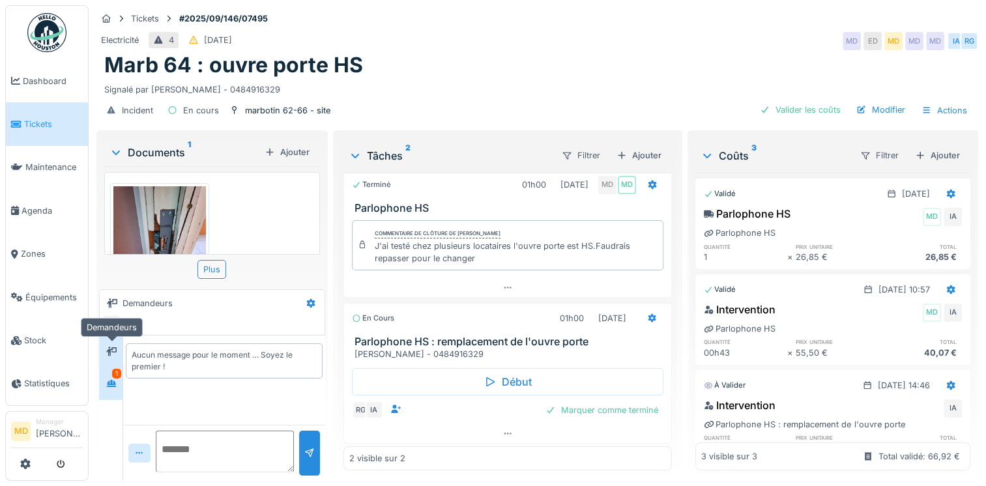
scroll to position [0, 0]
click at [115, 378] on div at bounding box center [111, 383] width 10 height 12
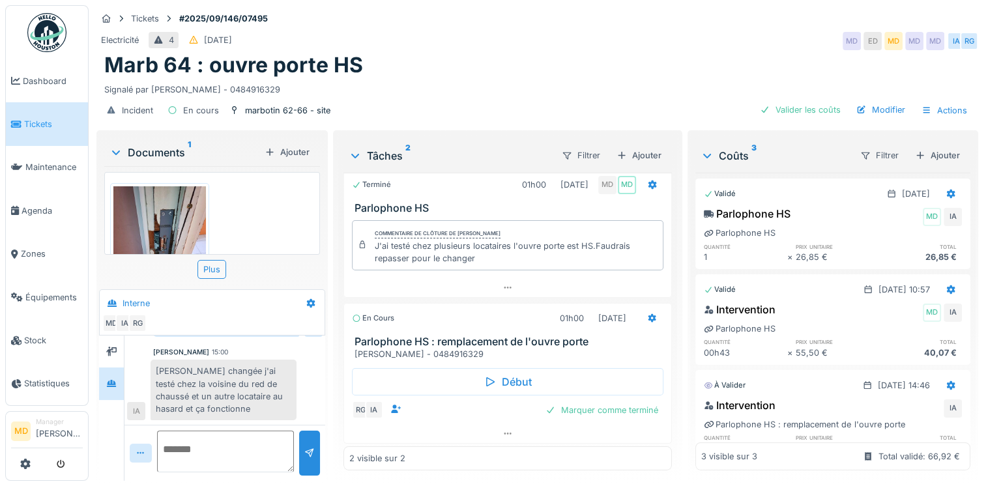
scroll to position [10, 0]
